Goal: Transaction & Acquisition: Purchase product/service

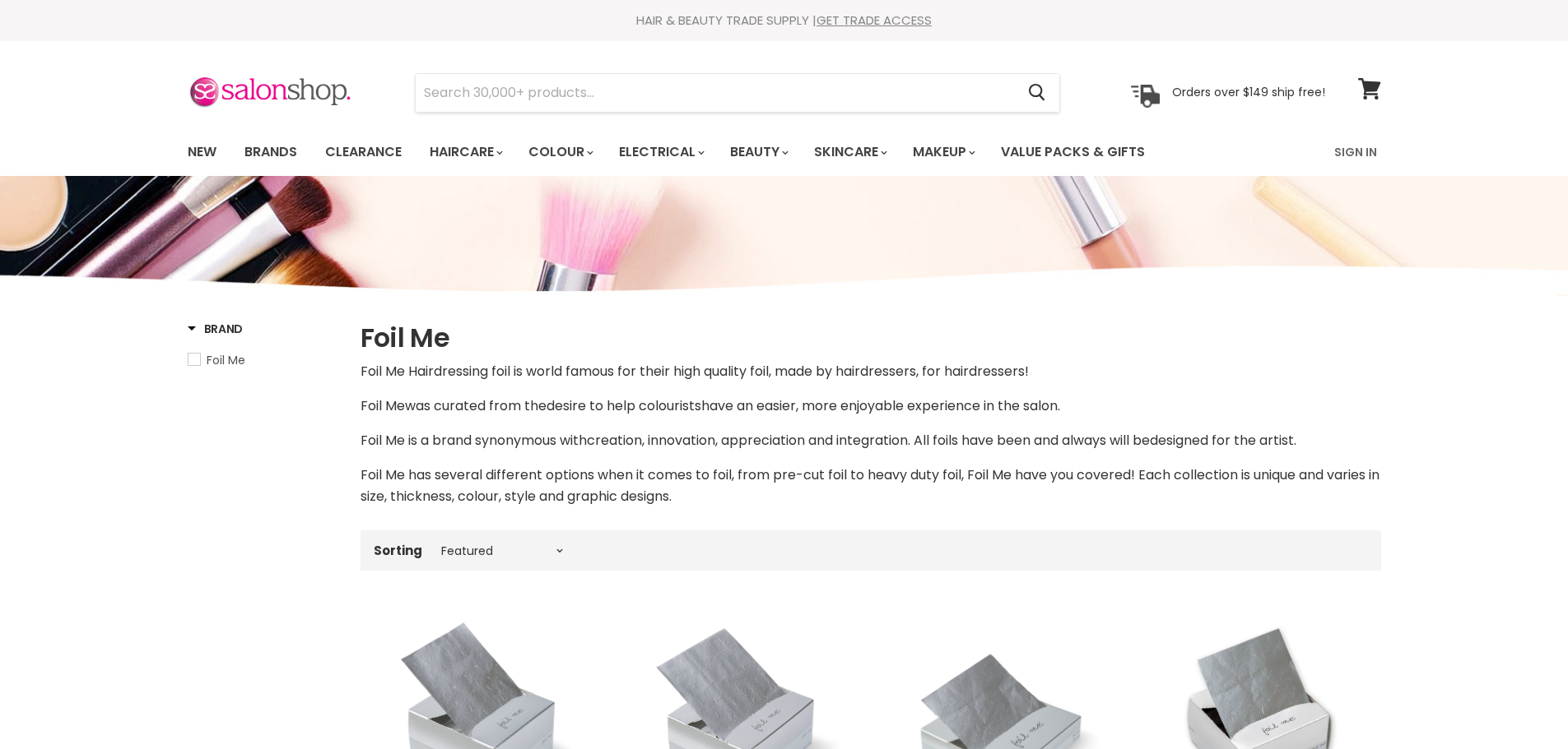
select select "manual"
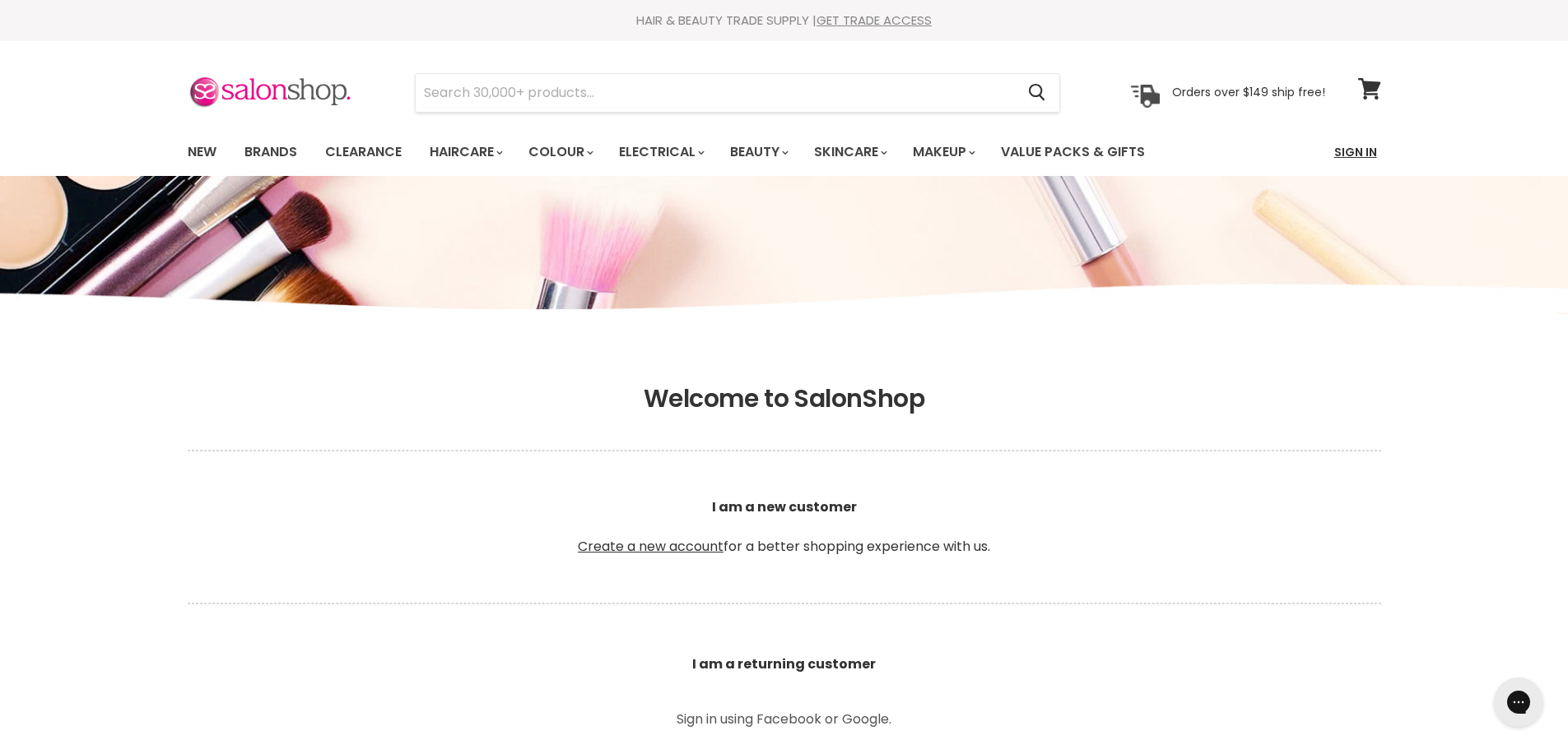
click at [1351, 151] on link "Sign In" at bounding box center [1356, 152] width 63 height 35
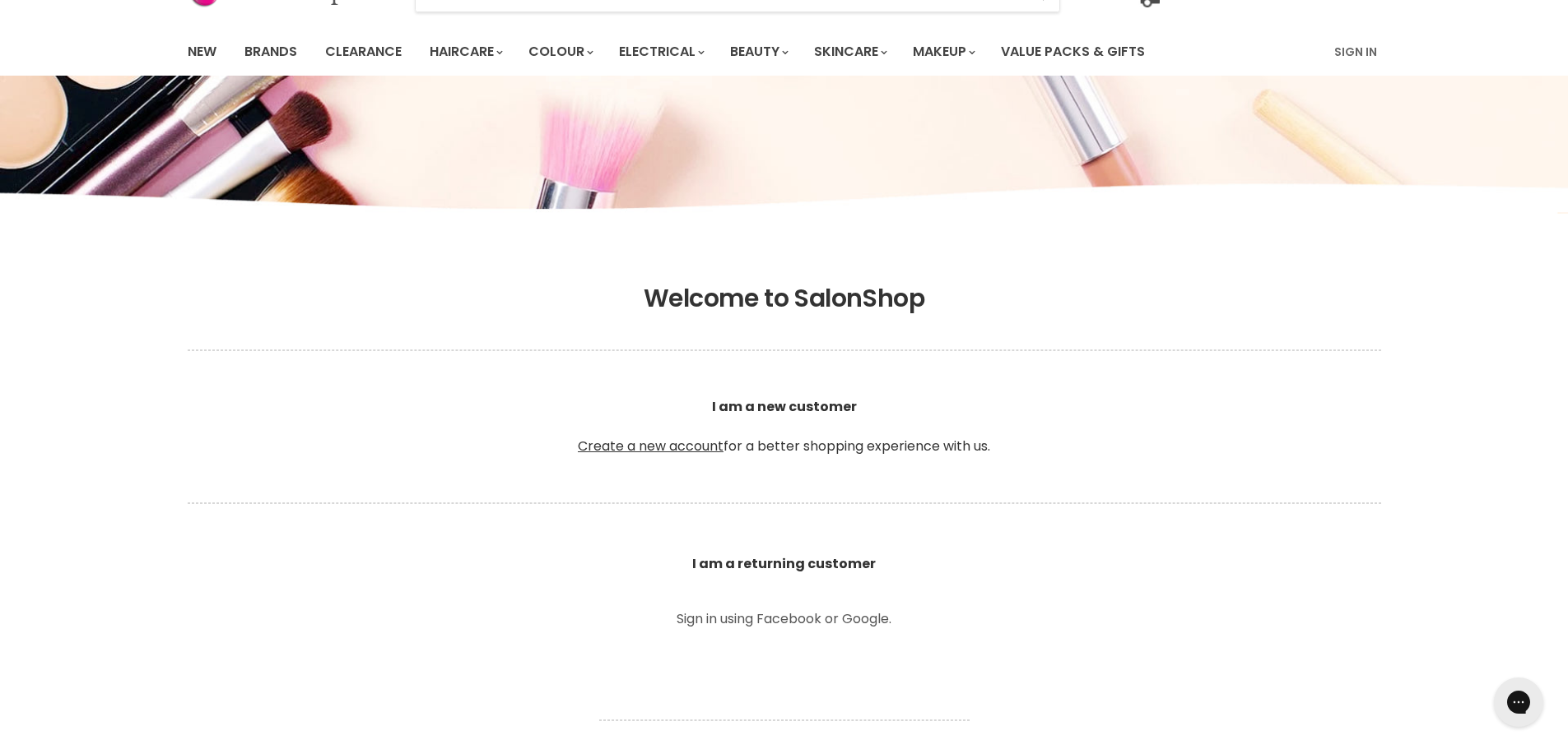
scroll to position [522, 0]
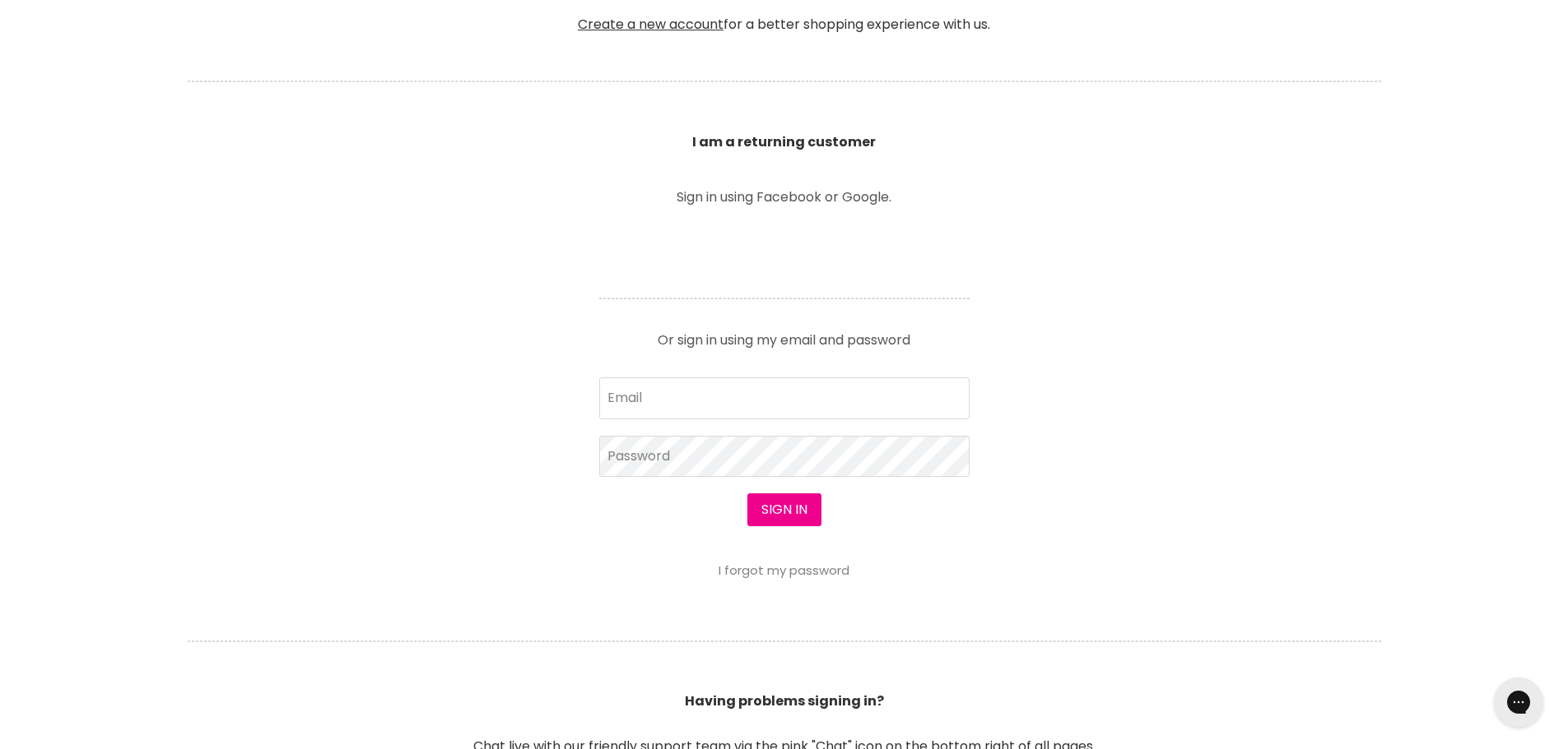
click at [645, 378] on form "Email Password Sign in I forgot my password" at bounding box center [784, 477] width 371 height 200
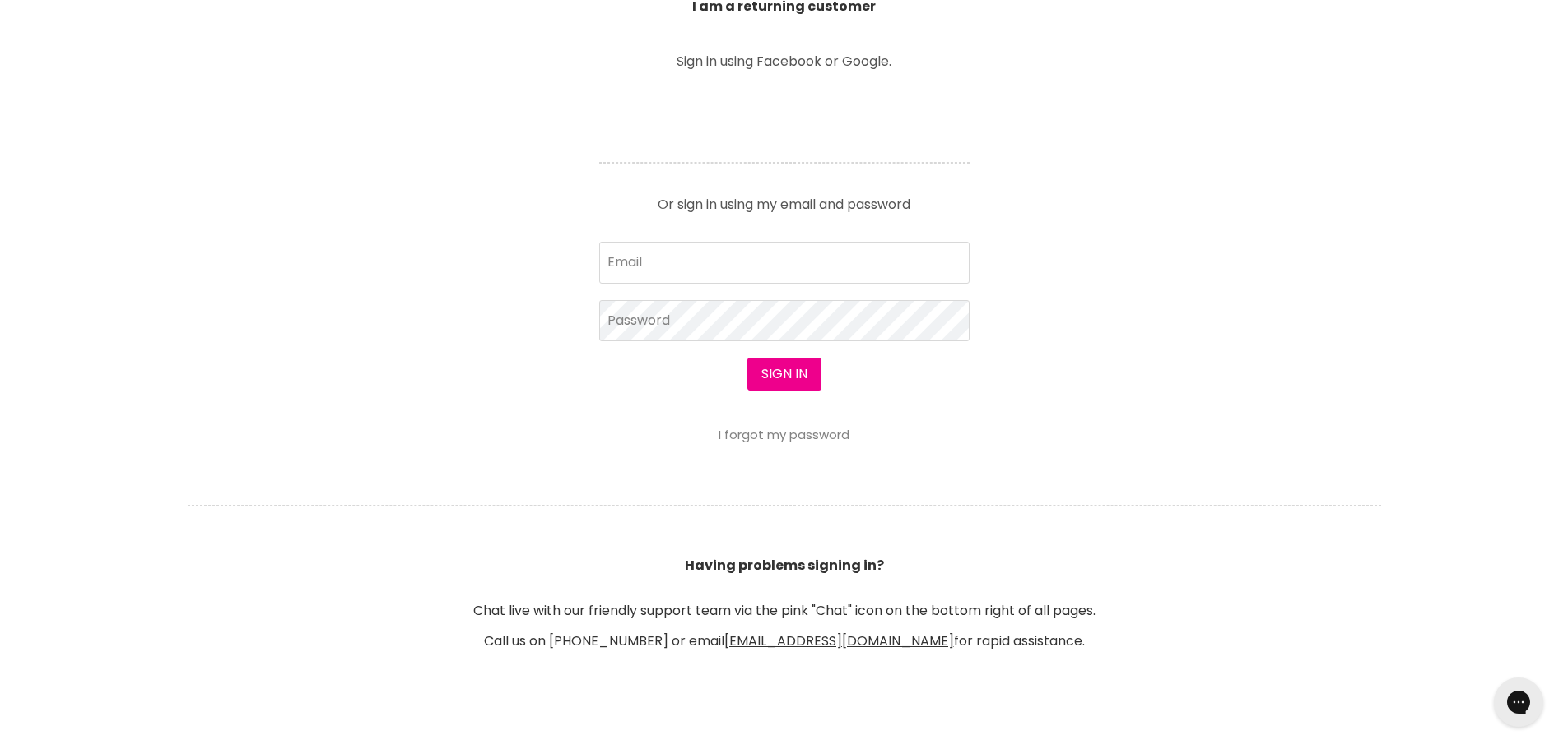
drag, startPoint x: 309, startPoint y: 347, endPoint x: 400, endPoint y: 599, distance: 267.9
click at [309, 348] on section "Welcome to SalonShop I am a new customer Create a new account for a better shop…" at bounding box center [784, 208] width 1568 height 1014
click at [678, 266] on input "Email" at bounding box center [784, 263] width 371 height 41
click at [643, 262] on input "Email" at bounding box center [784, 263] width 371 height 41
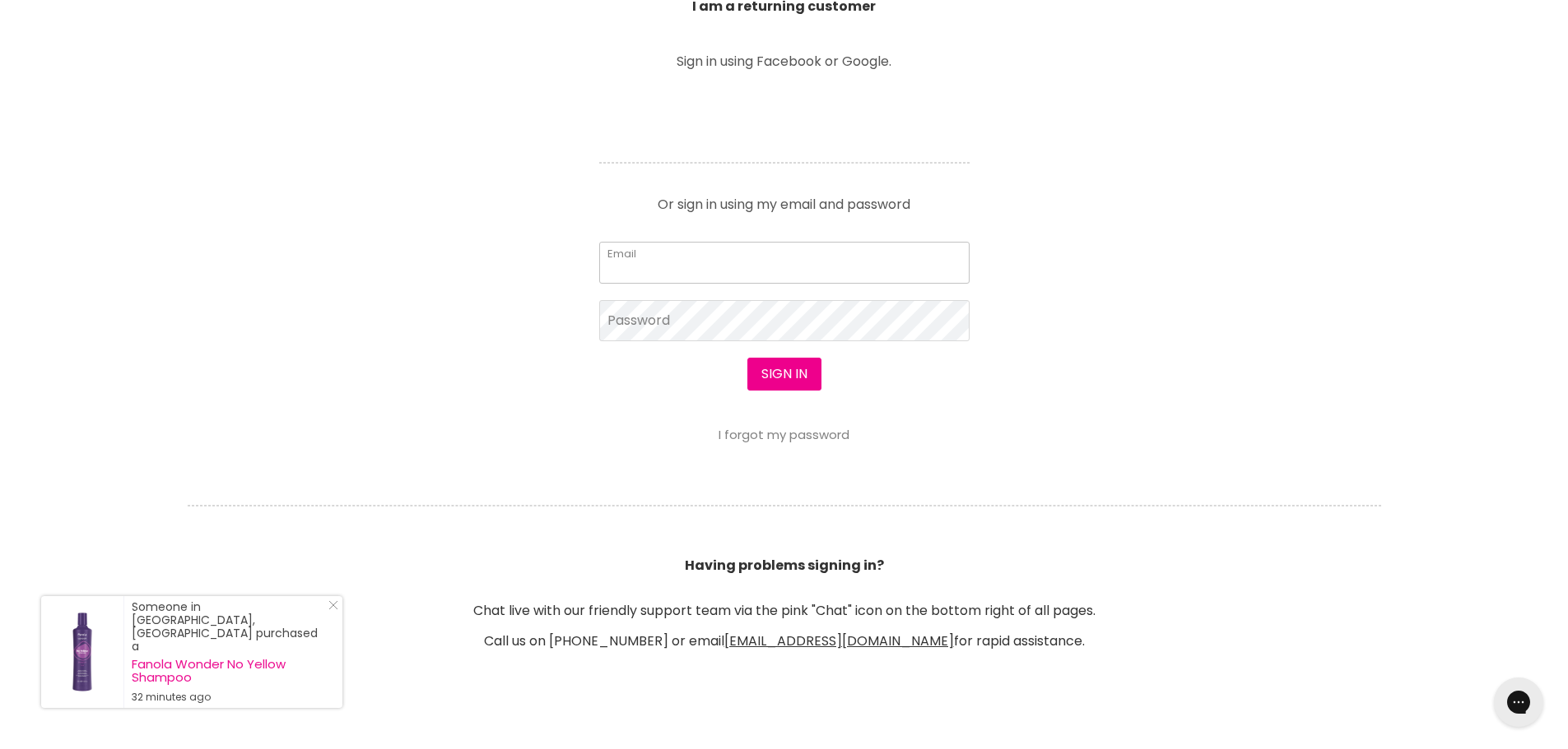
drag, startPoint x: 400, startPoint y: 599, endPoint x: 645, endPoint y: 262, distance: 416.6
click at [645, 262] on input "Email" at bounding box center [784, 263] width 371 height 41
click at [431, 380] on section "Welcome to SalonShop I am a new customer Create a new account for a better shop…" at bounding box center [784, 208] width 1568 height 1014
click at [694, 266] on input "Email" at bounding box center [784, 263] width 371 height 41
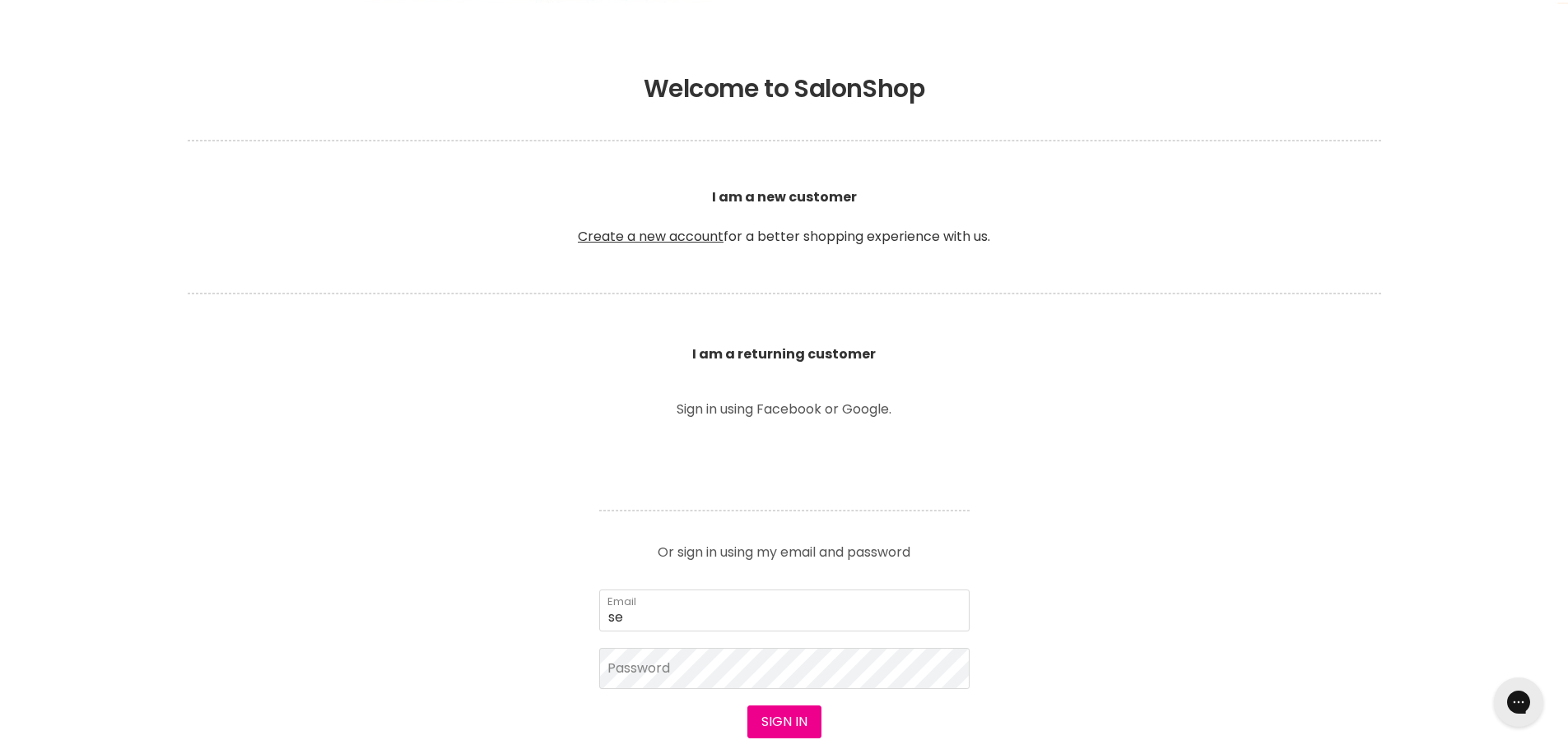
scroll to position [411, 0]
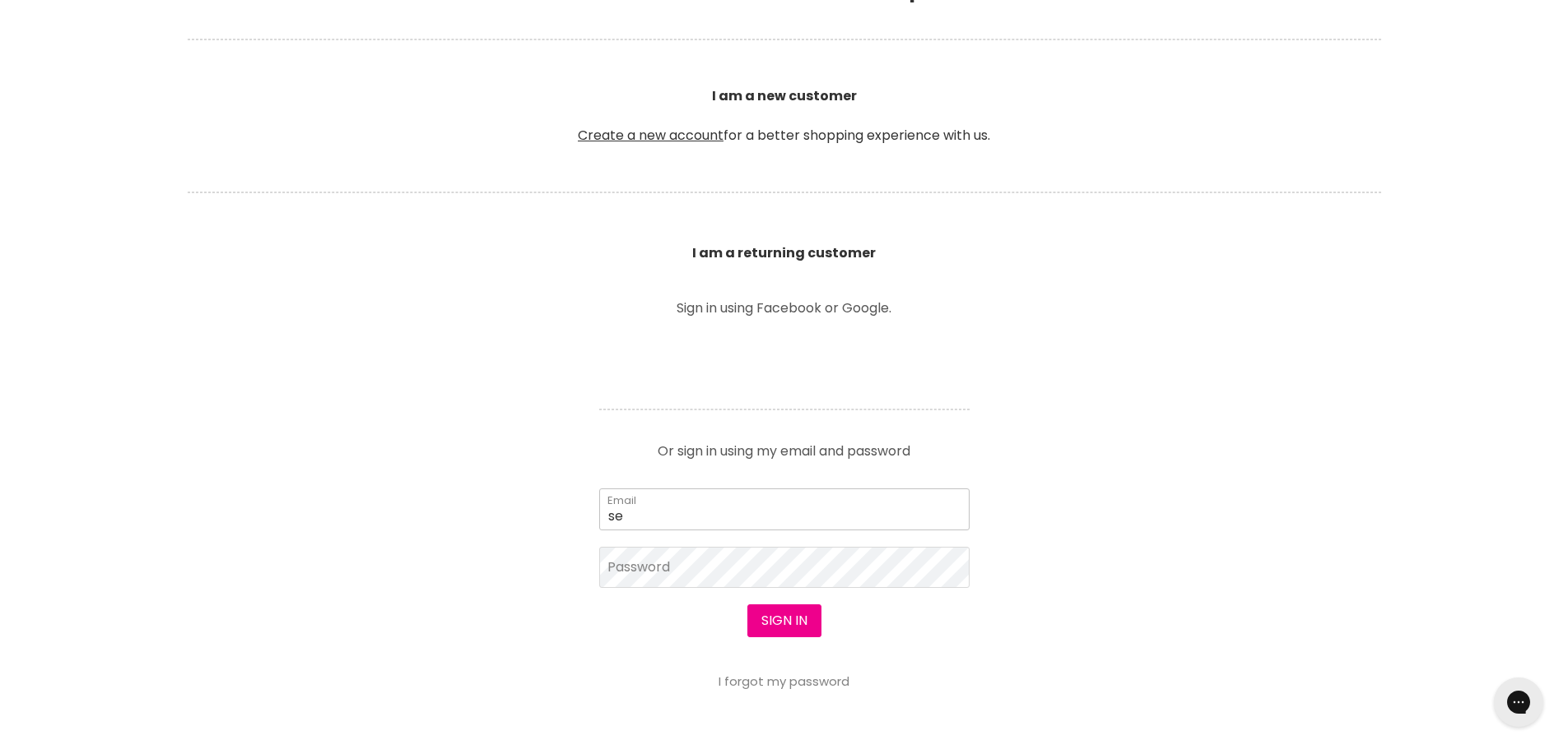
click at [667, 510] on input "se" at bounding box center [784, 509] width 371 height 41
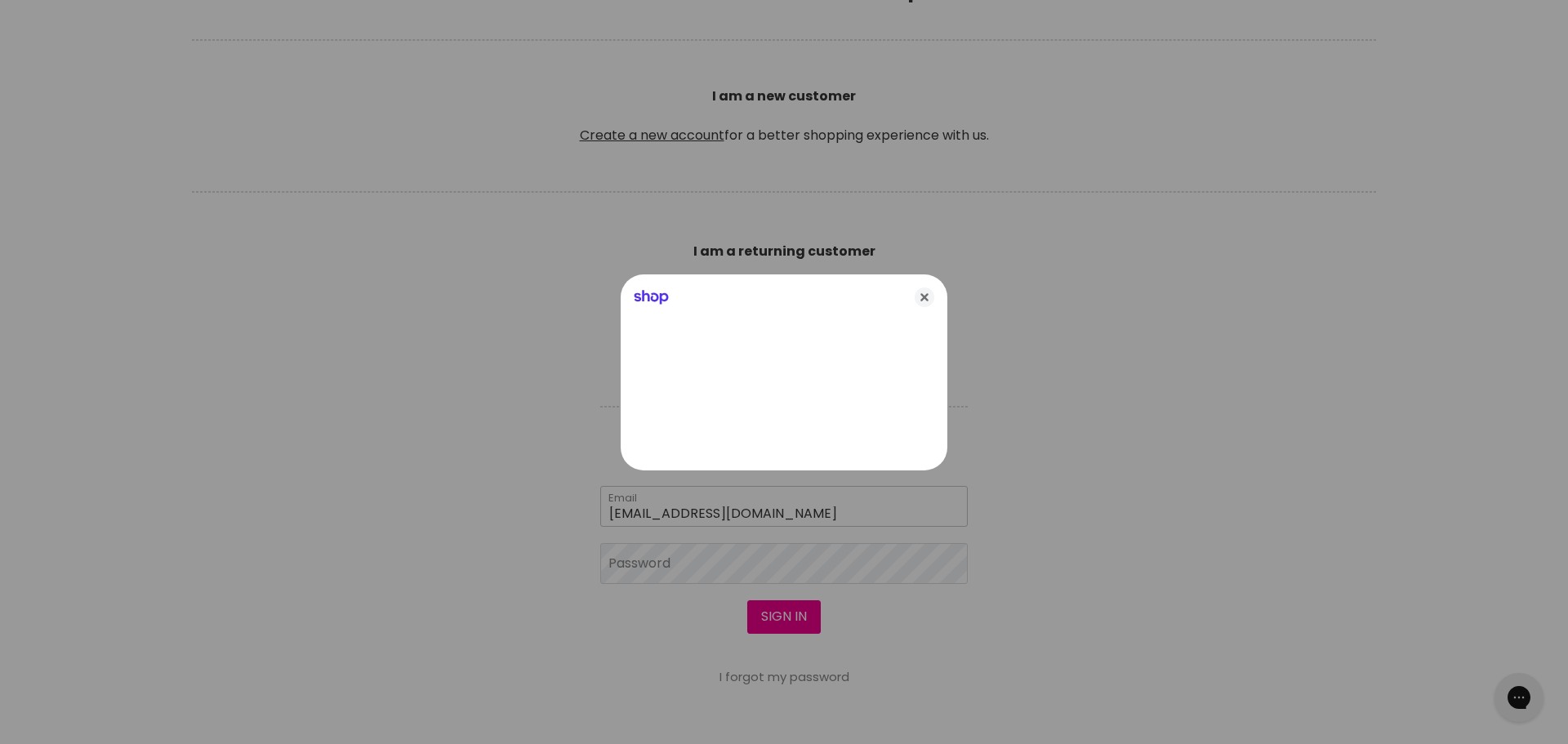
type input "sensoryhairandbeauty@gmail.com"
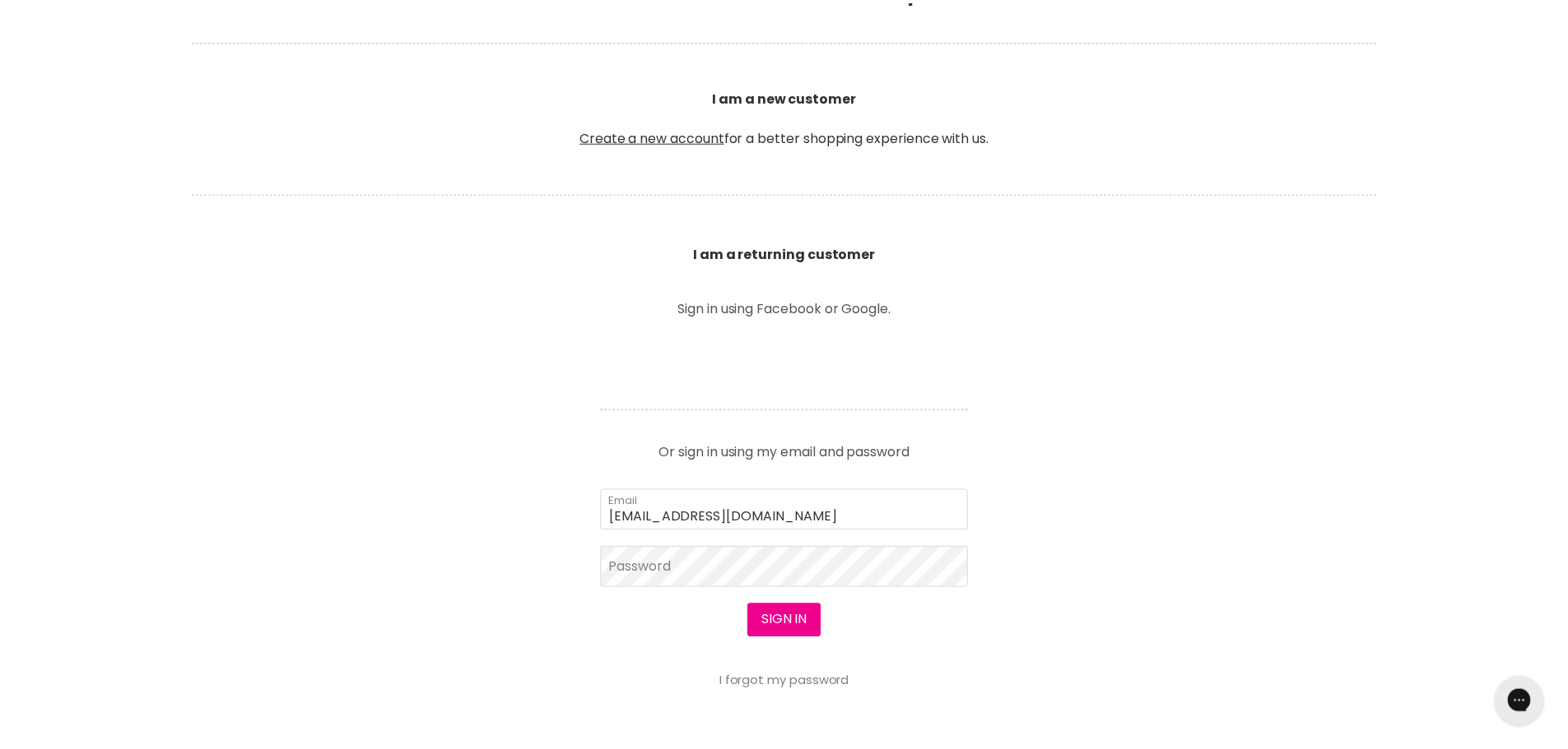
scroll to position [411, 0]
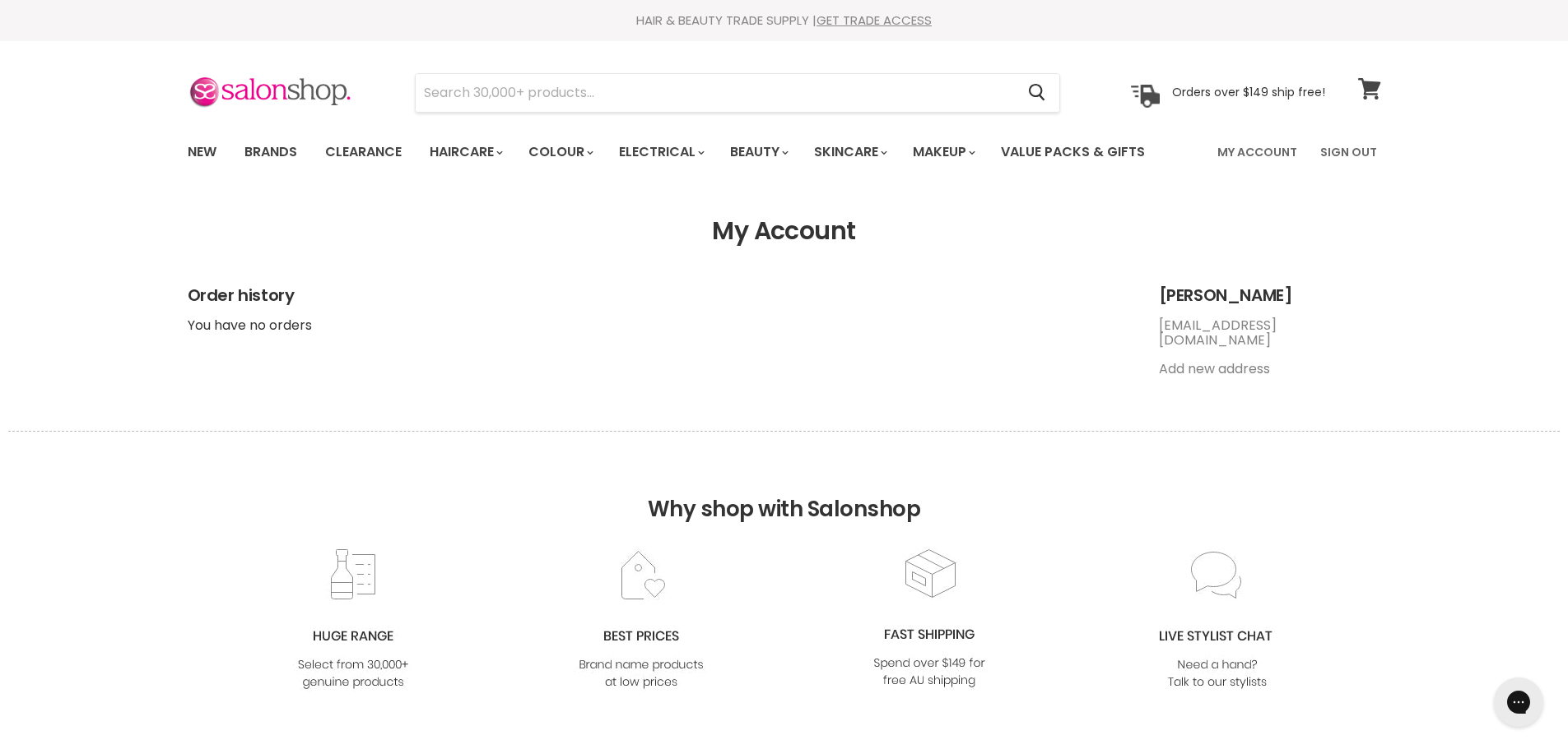
click at [1372, 88] on icon at bounding box center [1369, 88] width 22 height 21
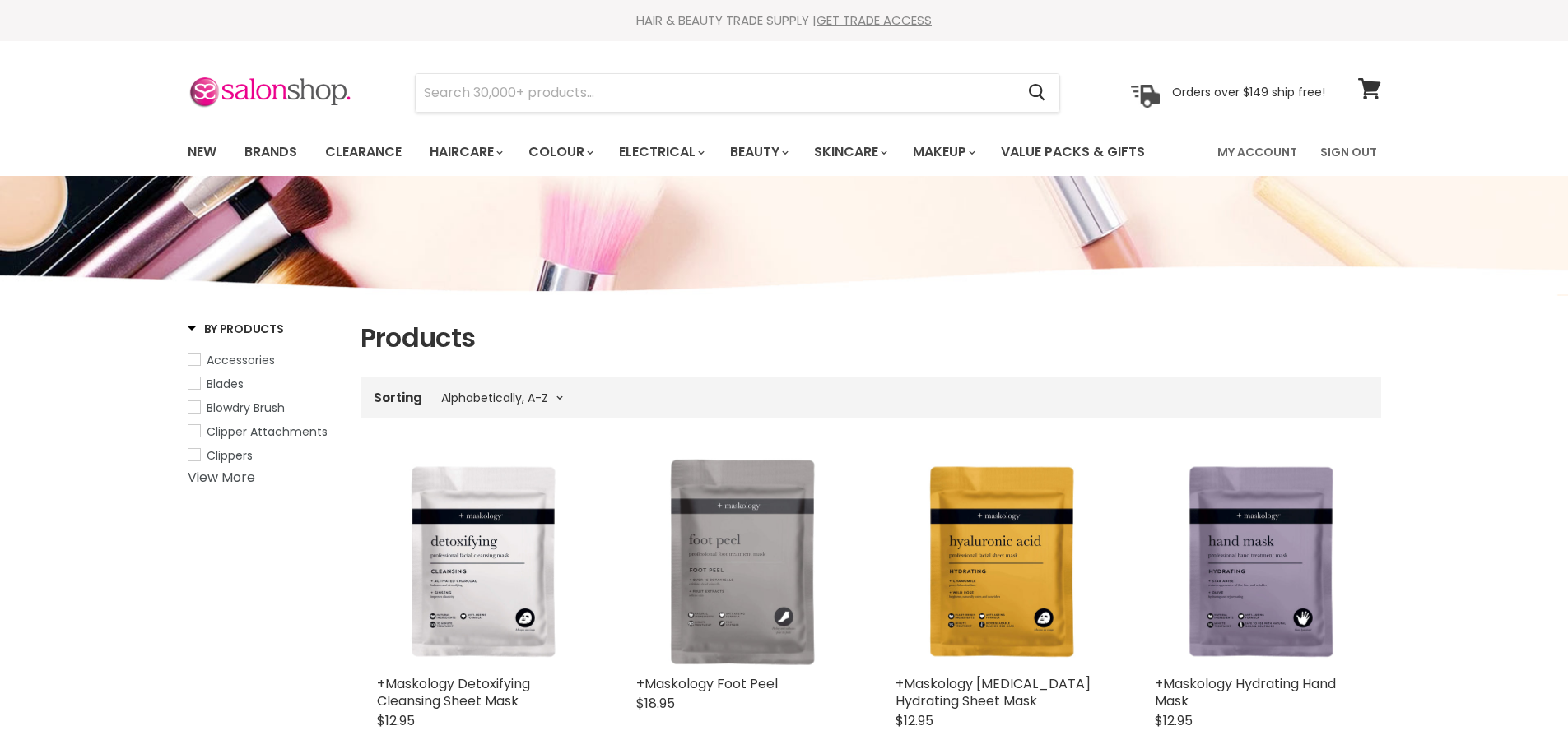
select select "title-ascending"
